Goal: Task Accomplishment & Management: Manage account settings

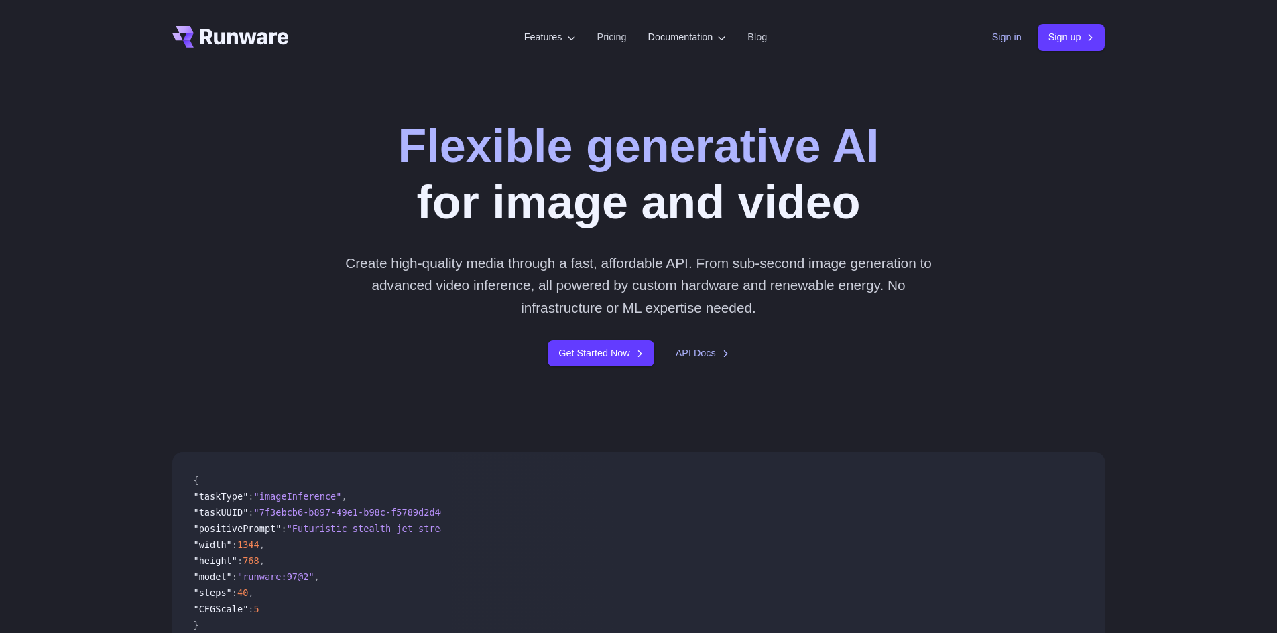
click at [993, 40] on link "Sign in" at bounding box center [1006, 36] width 29 height 15
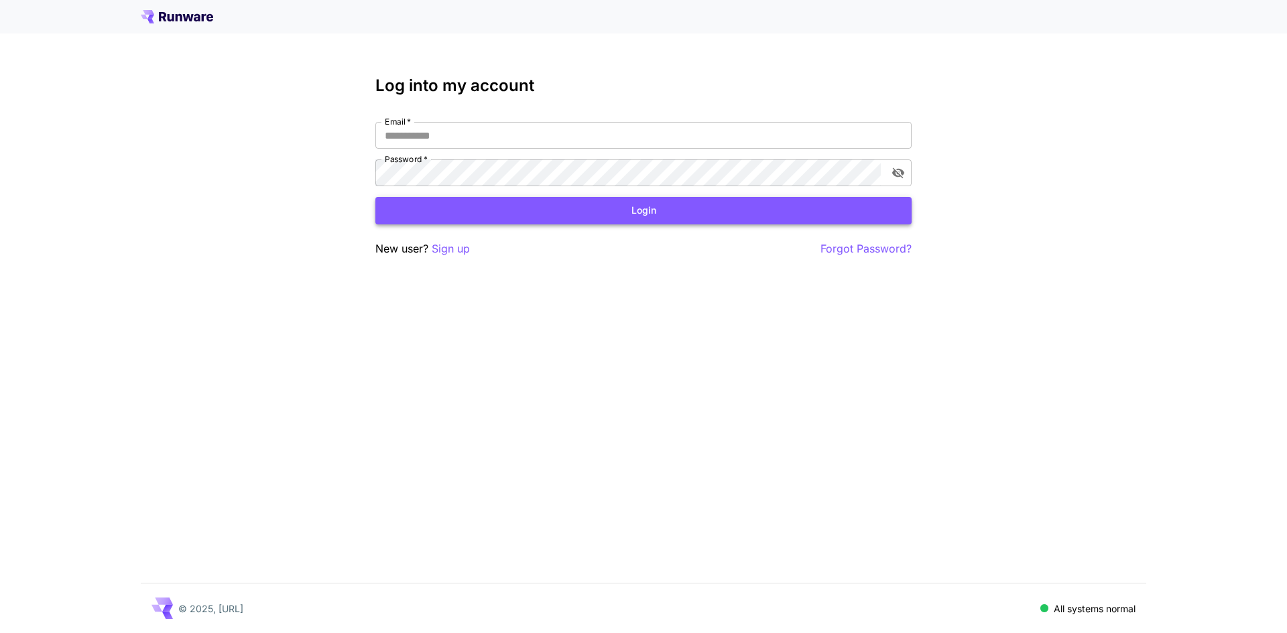
type input "**********"
click at [416, 214] on button "Login" at bounding box center [643, 210] width 536 height 27
